Goal: Information Seeking & Learning: Learn about a topic

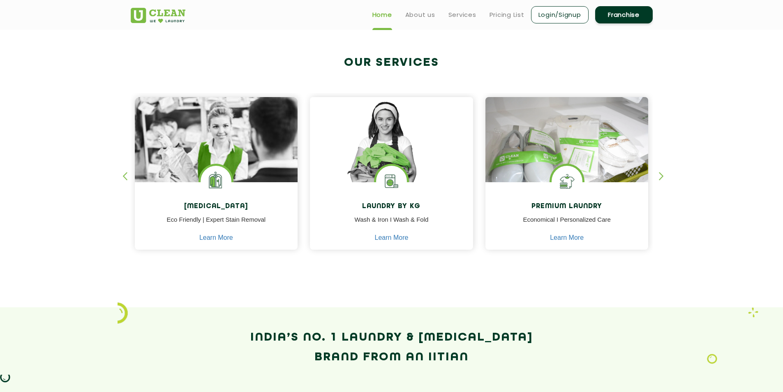
scroll to position [247, 0]
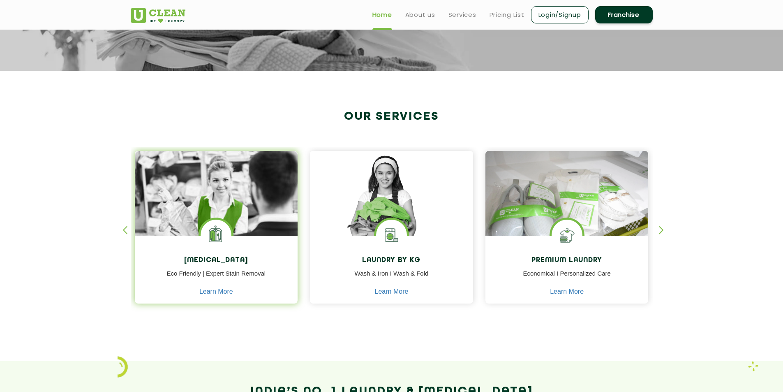
click at [195, 183] on img at bounding box center [216, 216] width 163 height 131
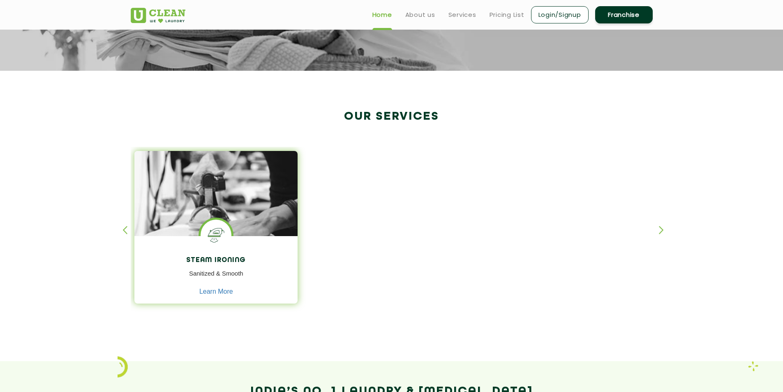
click at [201, 186] on img at bounding box center [215, 216] width 163 height 131
click at [213, 292] on link "Learn More" at bounding box center [216, 291] width 34 height 7
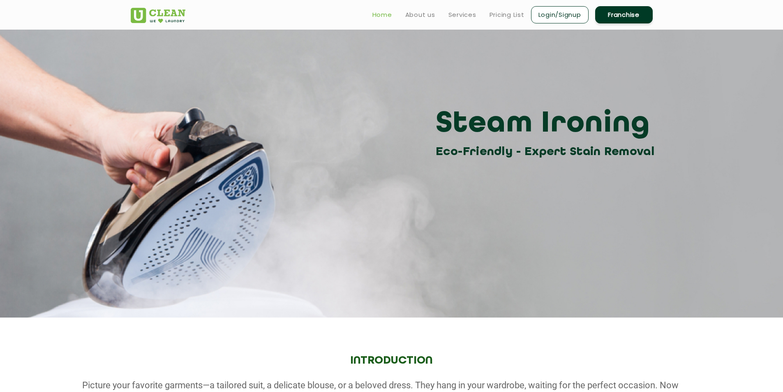
click at [383, 17] on link "Home" at bounding box center [382, 15] width 20 height 10
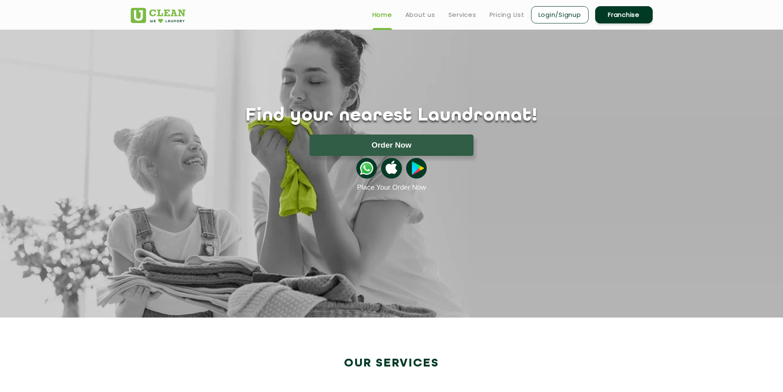
click at [370, 141] on button "Order Now" at bounding box center [392, 144] width 164 height 21
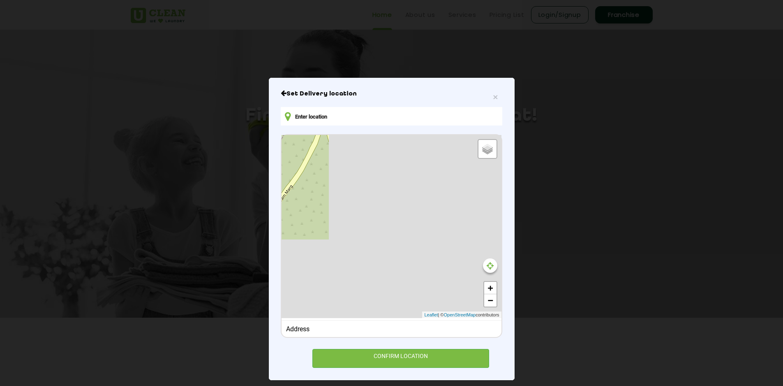
type input "[STREET_ADDRESS][PERSON_NAME]"
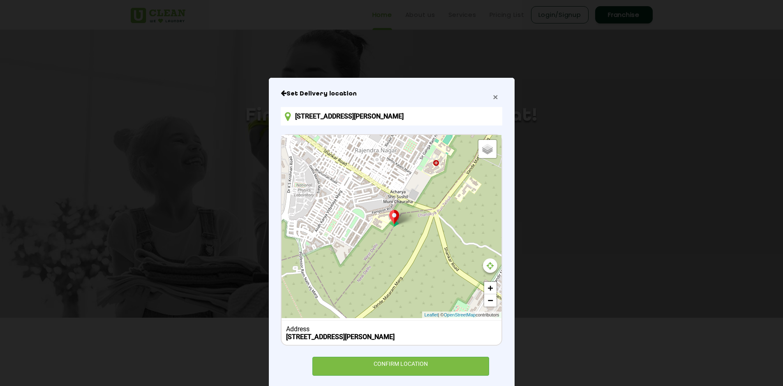
click at [493, 97] on span "×" at bounding box center [495, 96] width 5 height 9
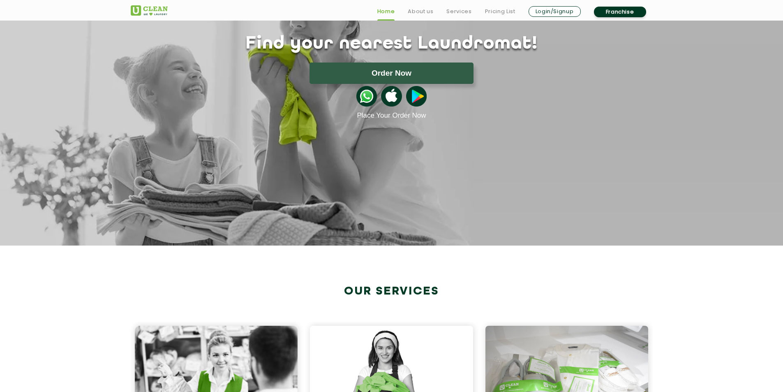
scroll to position [206, 0]
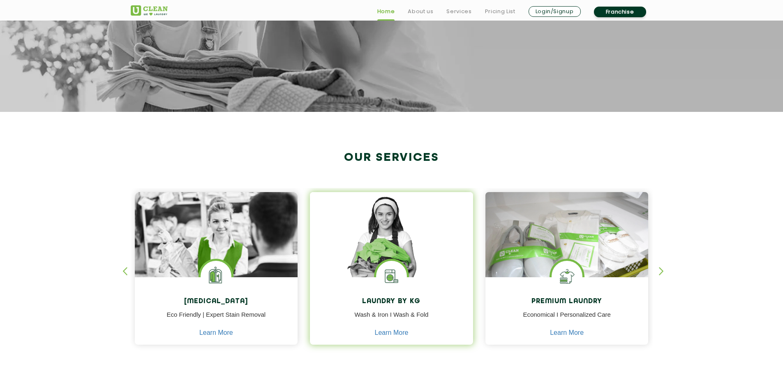
click at [427, 257] on img at bounding box center [391, 246] width 163 height 109
click at [388, 334] on link "Learn More" at bounding box center [392, 332] width 34 height 7
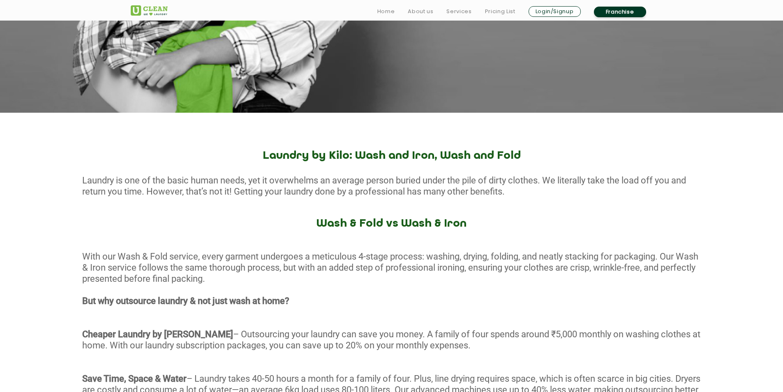
scroll to position [206, 0]
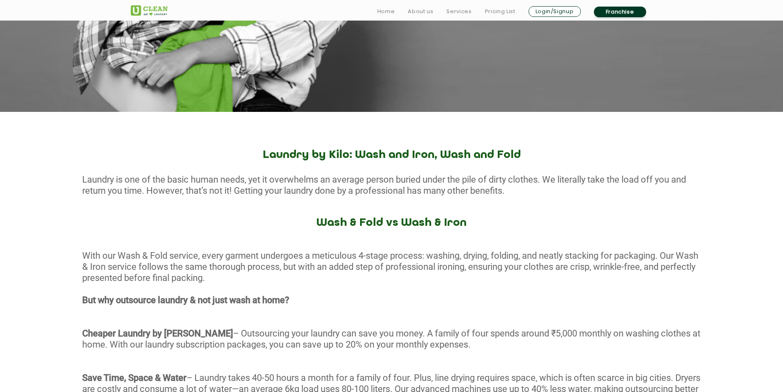
click at [398, 158] on h2 "Laundry by Kilo: Wash and Iron, Wash and Fold" at bounding box center [391, 155] width 783 height 13
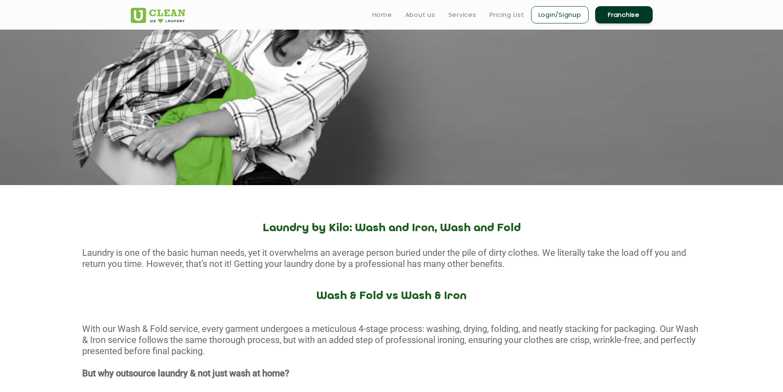
scroll to position [0, 0]
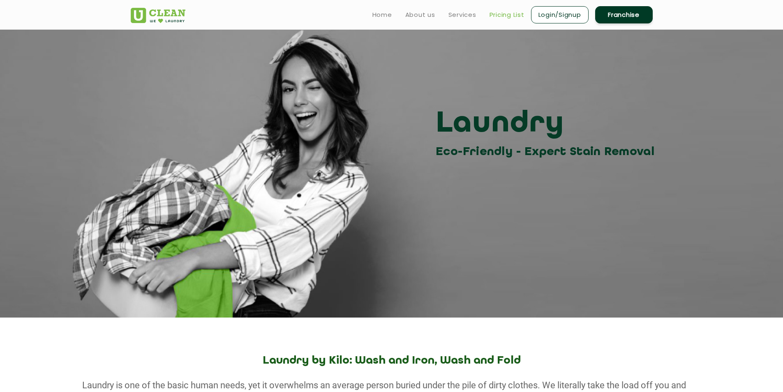
click at [512, 16] on link "Pricing List" at bounding box center [507, 15] width 35 height 10
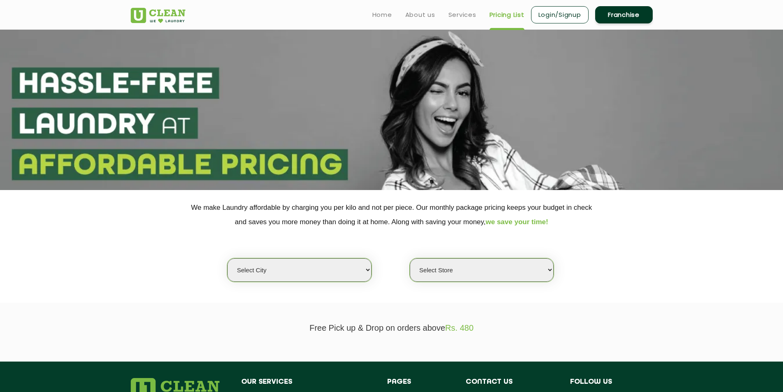
click at [354, 270] on select "Select city [GEOGRAPHIC_DATA] [GEOGRAPHIC_DATA] [GEOGRAPHIC_DATA] [GEOGRAPHIC_D…" at bounding box center [299, 269] width 144 height 23
select select "1"
click at [227, 258] on select "Select city [GEOGRAPHIC_DATA] [GEOGRAPHIC_DATA] [GEOGRAPHIC_DATA] [GEOGRAPHIC_D…" at bounding box center [299, 269] width 144 height 23
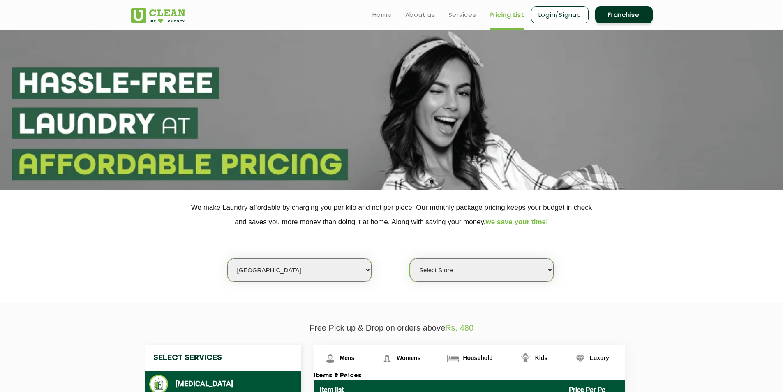
click at [530, 266] on select "Select Store [GEOGRAPHIC_DATA] [GEOGRAPHIC_DATA] 2 [GEOGRAPHIC_DATA] [GEOGRAPHI…" at bounding box center [482, 269] width 144 height 23
select select "490"
click at [410, 258] on select "Select Store [GEOGRAPHIC_DATA] [GEOGRAPHIC_DATA] 2 [GEOGRAPHIC_DATA] [GEOGRAPHI…" at bounding box center [482, 269] width 144 height 23
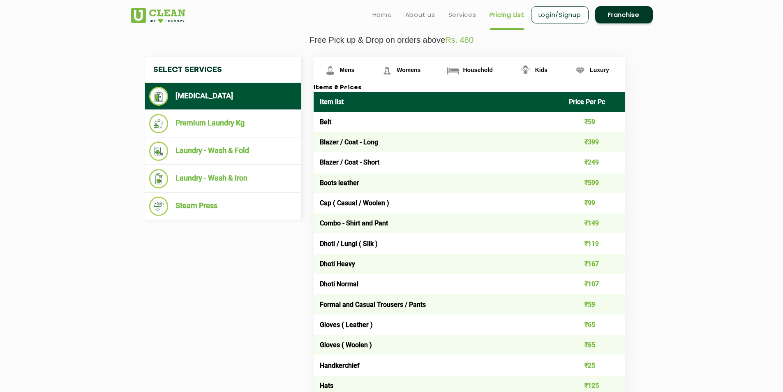
scroll to position [247, 0]
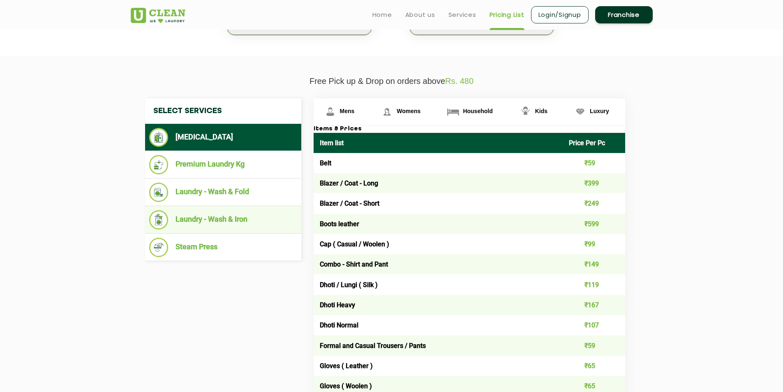
click at [222, 217] on li "Laundry - Wash & Iron" at bounding box center [223, 219] width 148 height 19
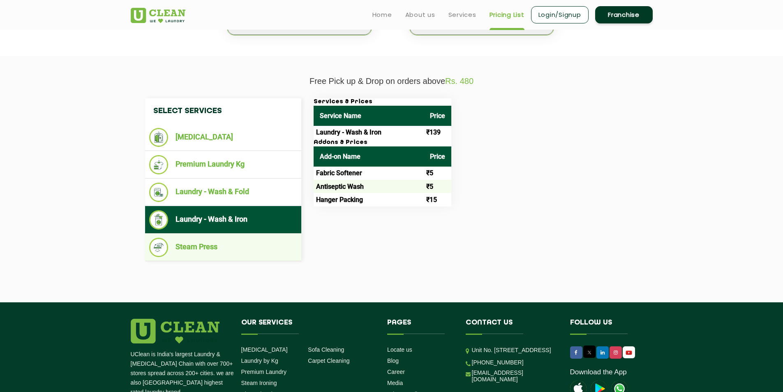
click at [278, 244] on li "Steam Press" at bounding box center [223, 247] width 148 height 19
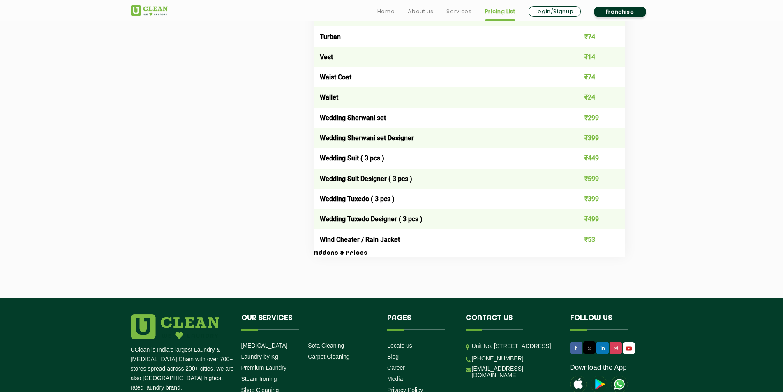
scroll to position [1603, 0]
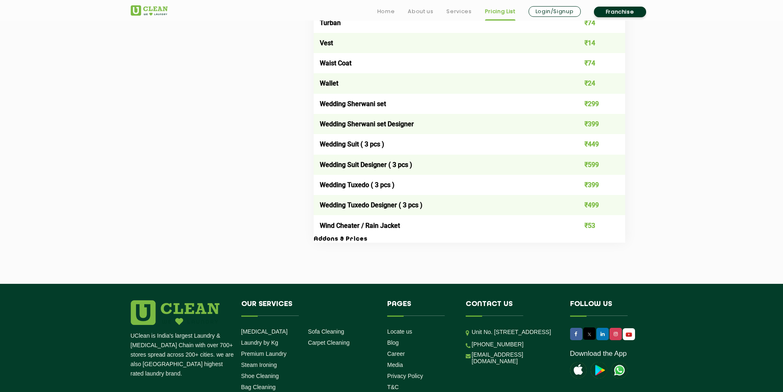
drag, startPoint x: 606, startPoint y: 221, endPoint x: 598, endPoint y: 213, distance: 11.9
click at [607, 221] on td "₹53" at bounding box center [594, 225] width 62 height 20
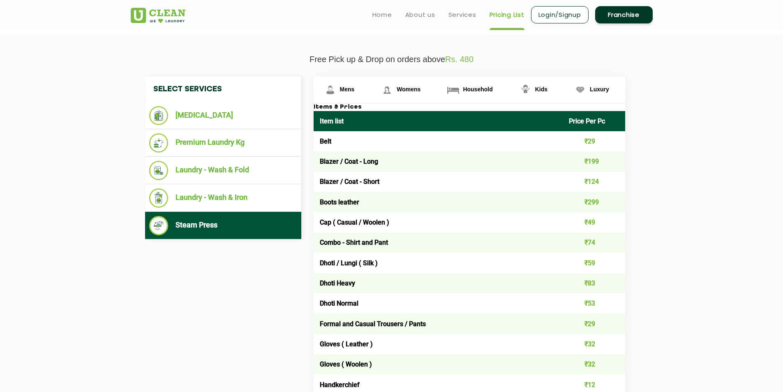
scroll to position [247, 0]
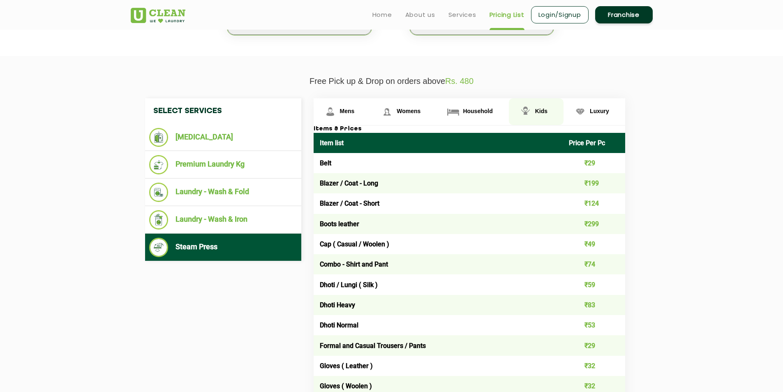
click at [548, 109] on span "Kids" at bounding box center [541, 111] width 12 height 7
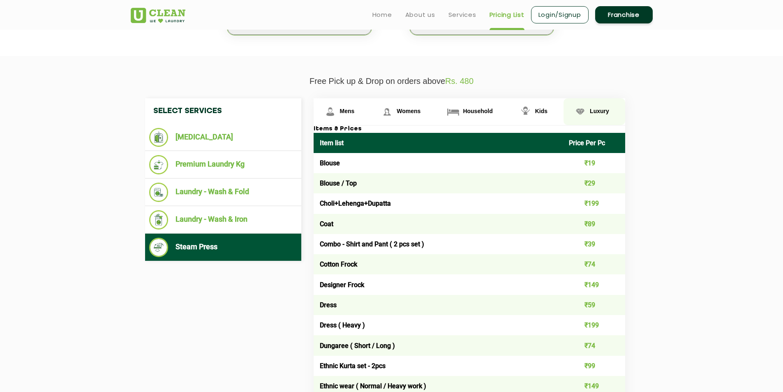
click at [594, 109] on span "Luxury" at bounding box center [599, 111] width 19 height 7
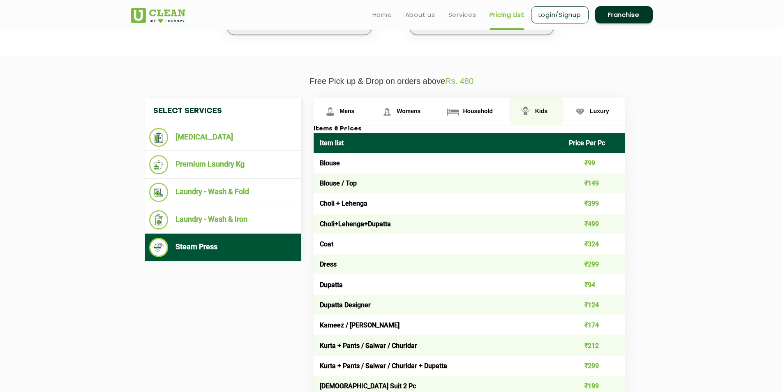
click at [538, 112] on span "Kids" at bounding box center [541, 111] width 12 height 7
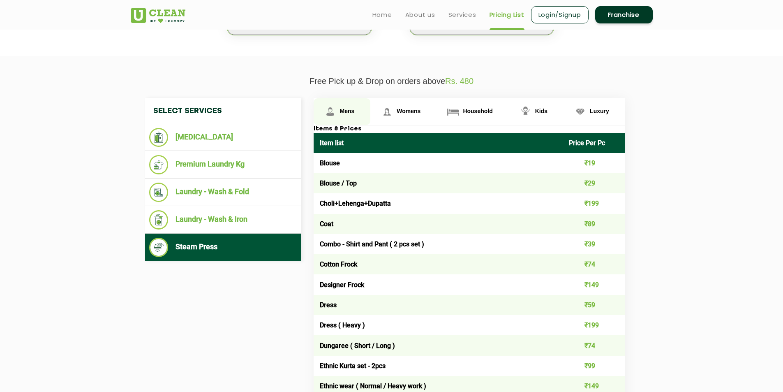
drag, startPoint x: 343, startPoint y: 114, endPoint x: 338, endPoint y: 118, distance: 5.8
click at [343, 113] on span "Mens" at bounding box center [347, 111] width 15 height 7
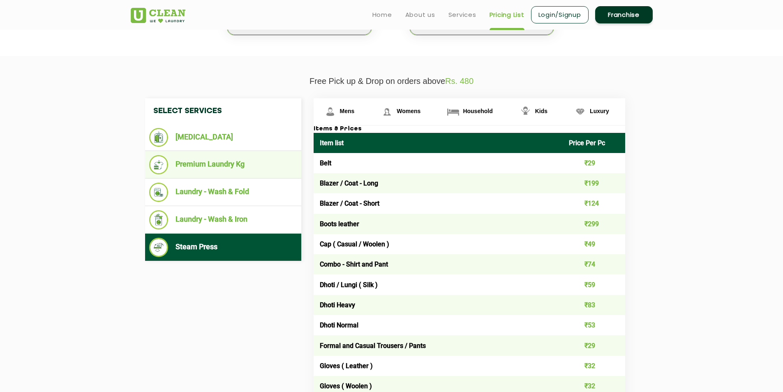
click at [243, 165] on li "Premium Laundry Kg" at bounding box center [223, 164] width 148 height 19
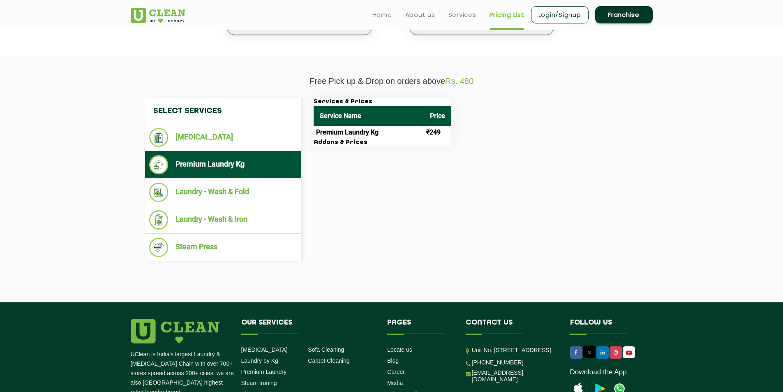
click at [371, 139] on h3 "Addons & Prices" at bounding box center [383, 142] width 138 height 7
click at [437, 134] on td "₹249" at bounding box center [438, 132] width 28 height 13
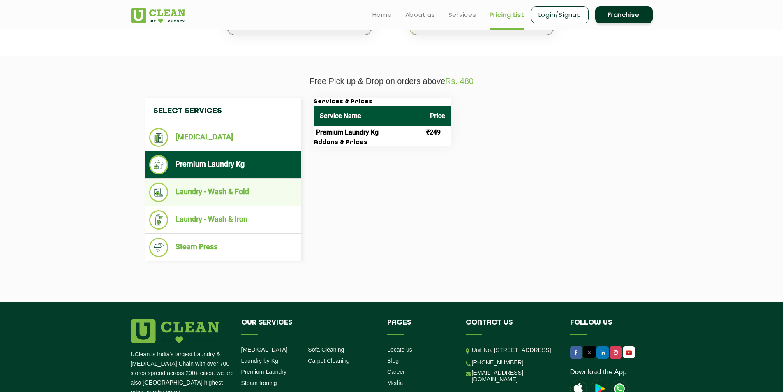
click at [271, 198] on li "Laundry - Wash & Fold" at bounding box center [223, 192] width 148 height 19
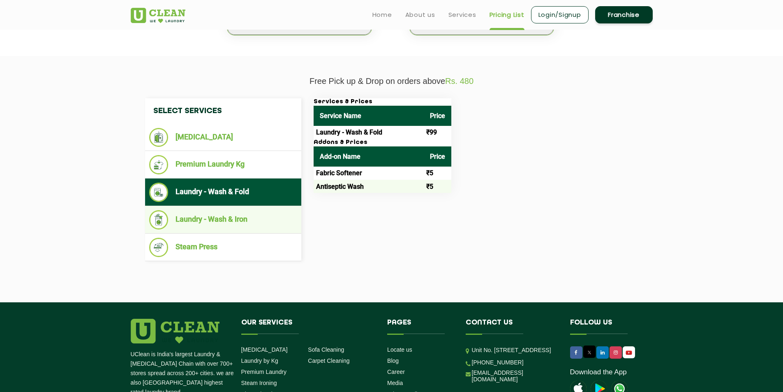
click at [267, 224] on li "Laundry - Wash & Iron" at bounding box center [223, 219] width 148 height 19
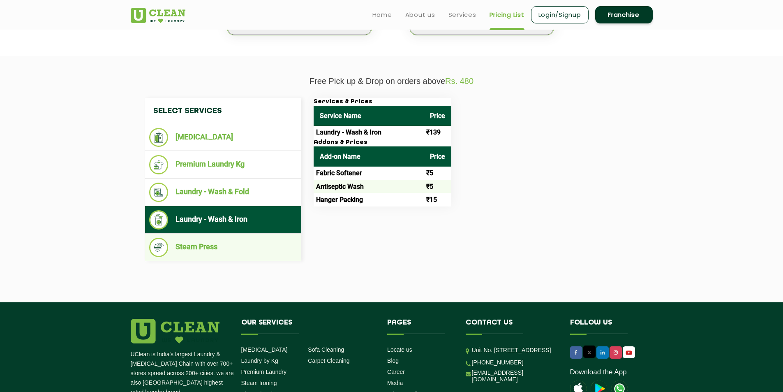
click at [215, 249] on li "Steam Press" at bounding box center [223, 247] width 148 height 19
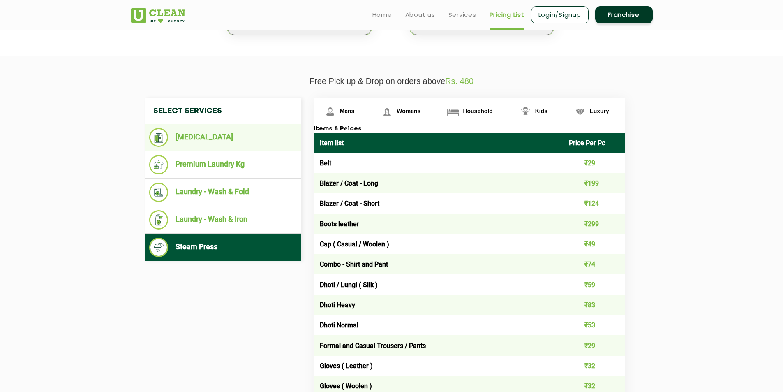
click at [204, 141] on li "[MEDICAL_DATA]" at bounding box center [223, 137] width 148 height 19
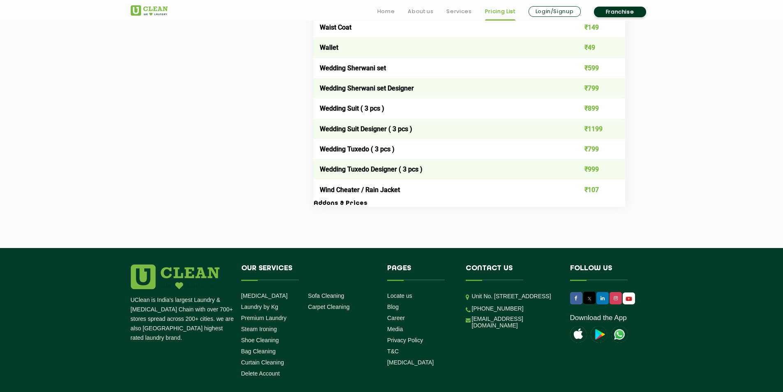
scroll to position [1692, 0]
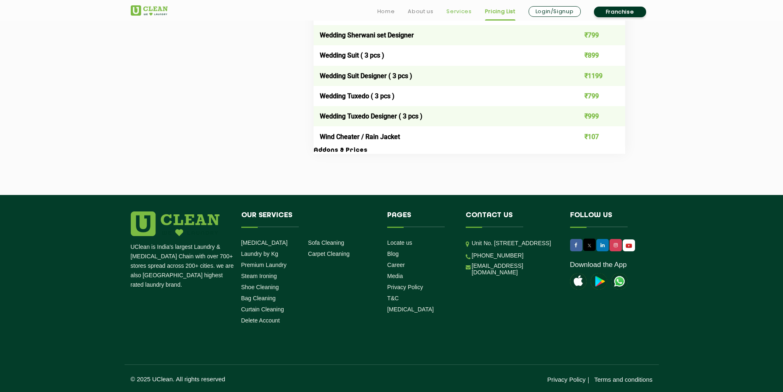
click at [466, 16] on link "Services" at bounding box center [458, 12] width 25 height 10
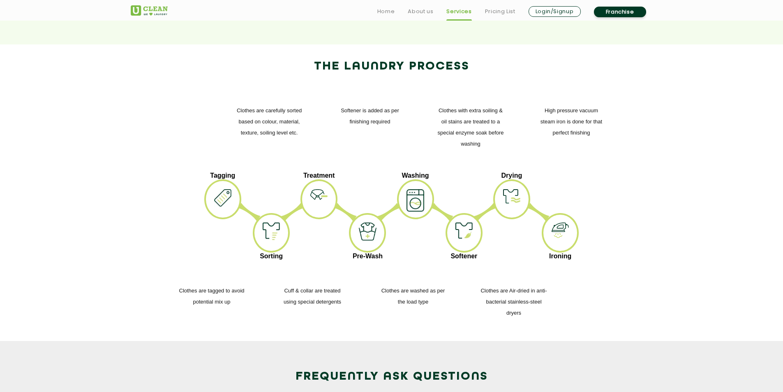
scroll to position [1192, 0]
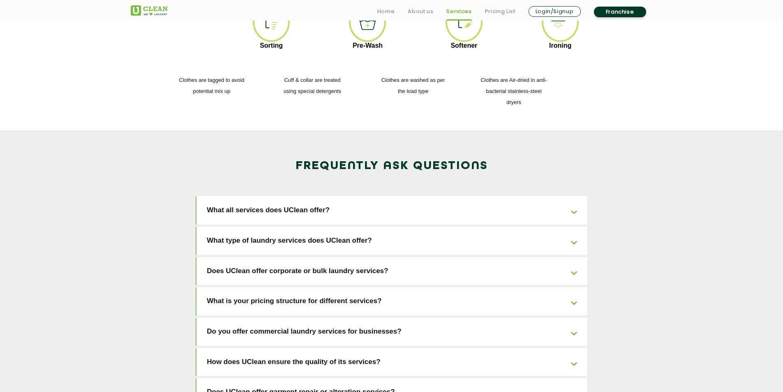
click at [384, 196] on link "What all services does UClean offer?" at bounding box center [391, 210] width 391 height 28
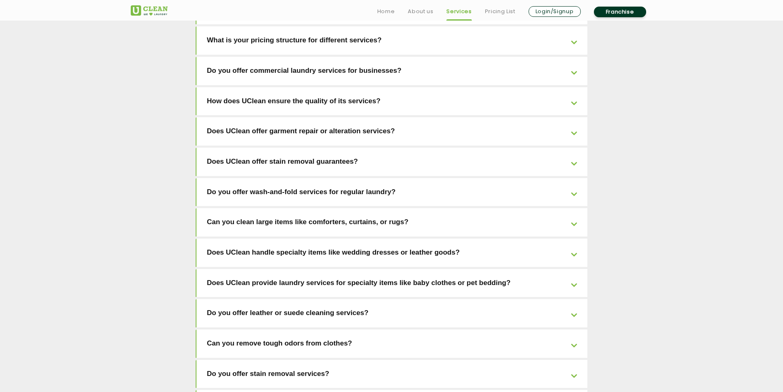
scroll to position [1768, 0]
